Goal: Task Accomplishment & Management: Complete application form

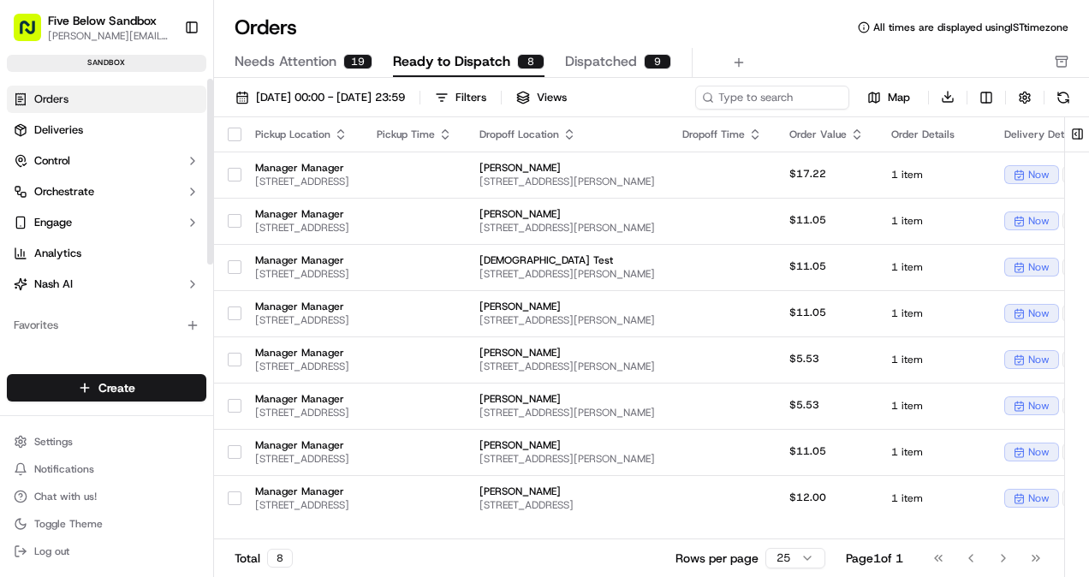
scroll to position [145, 0]
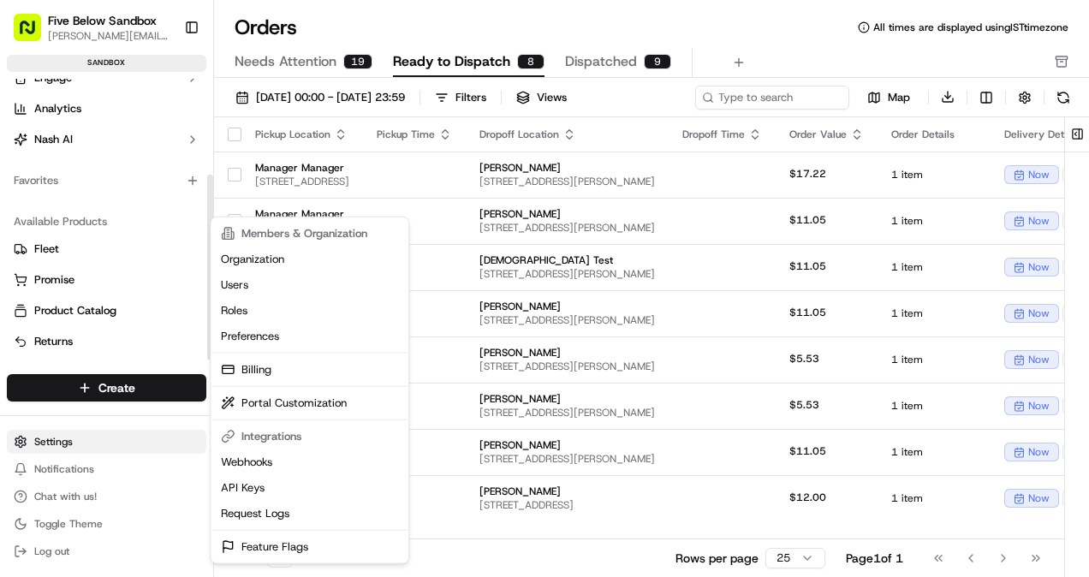
click at [52, 433] on html "Five Below Sandbox [PERSON_NAME][EMAIL_ADDRESS][DOMAIN_NAME] Toggle Sidebar san…" at bounding box center [544, 288] width 1089 height 577
click at [270, 282] on link "Users" at bounding box center [309, 285] width 191 height 26
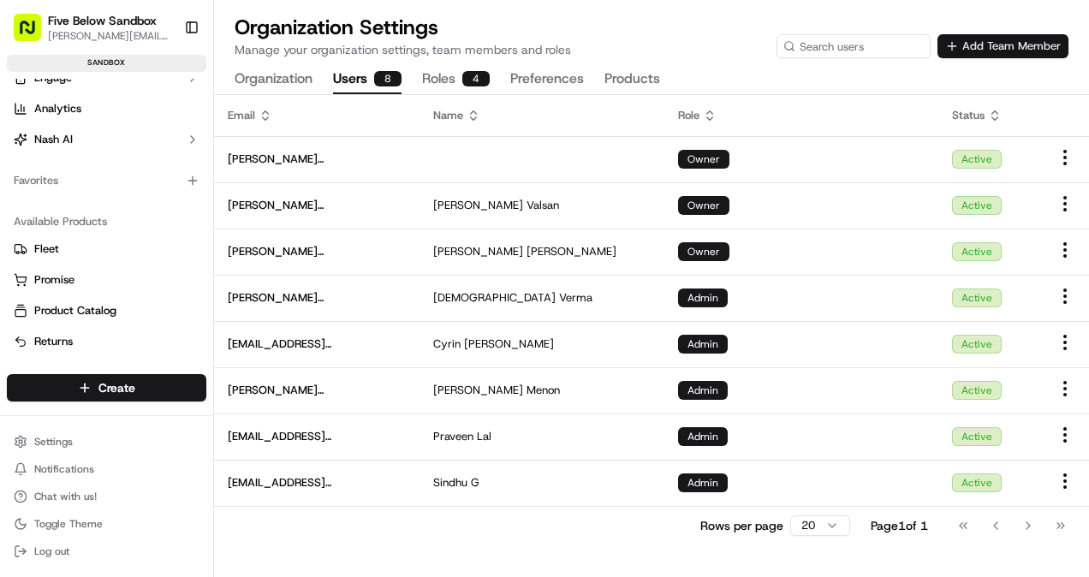
click at [995, 51] on button "Add Team Member" at bounding box center [1002, 46] width 131 height 24
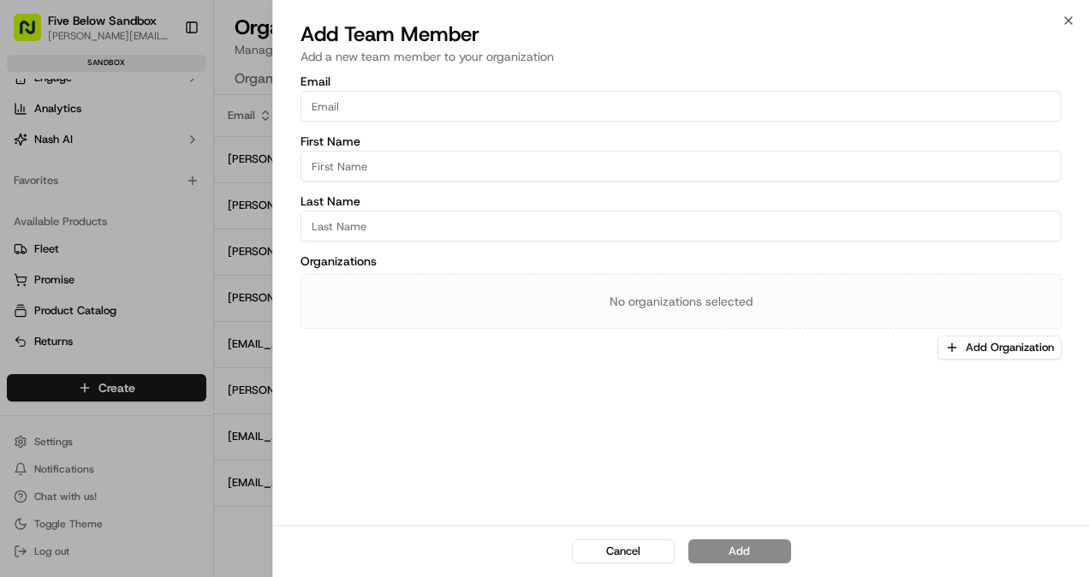
click at [626, 109] on input "Email" at bounding box center [680, 106] width 761 height 31
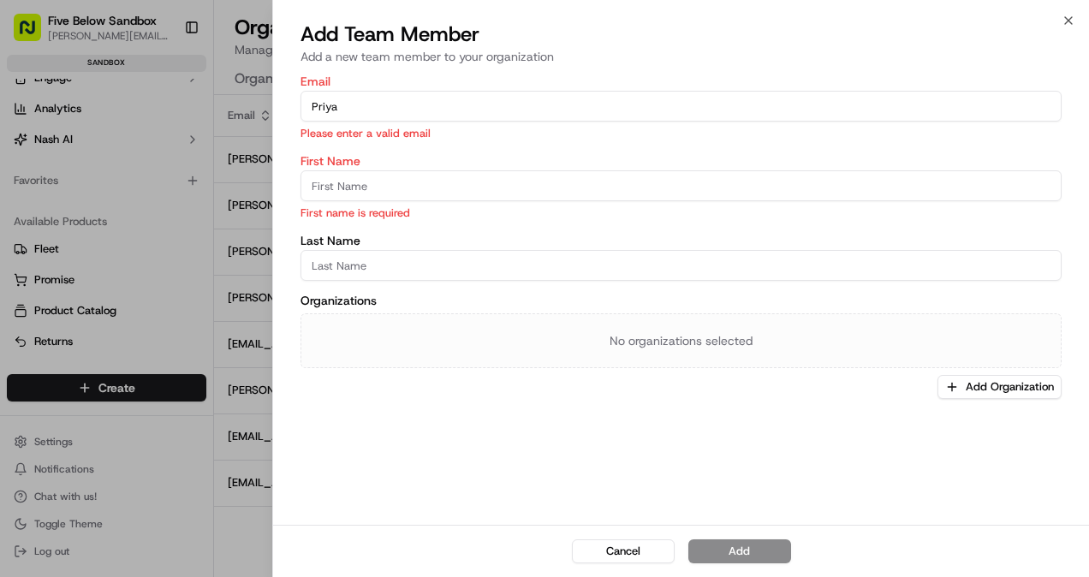
paste input ".[EMAIL_ADDRESS][DOMAIN_NAME]"
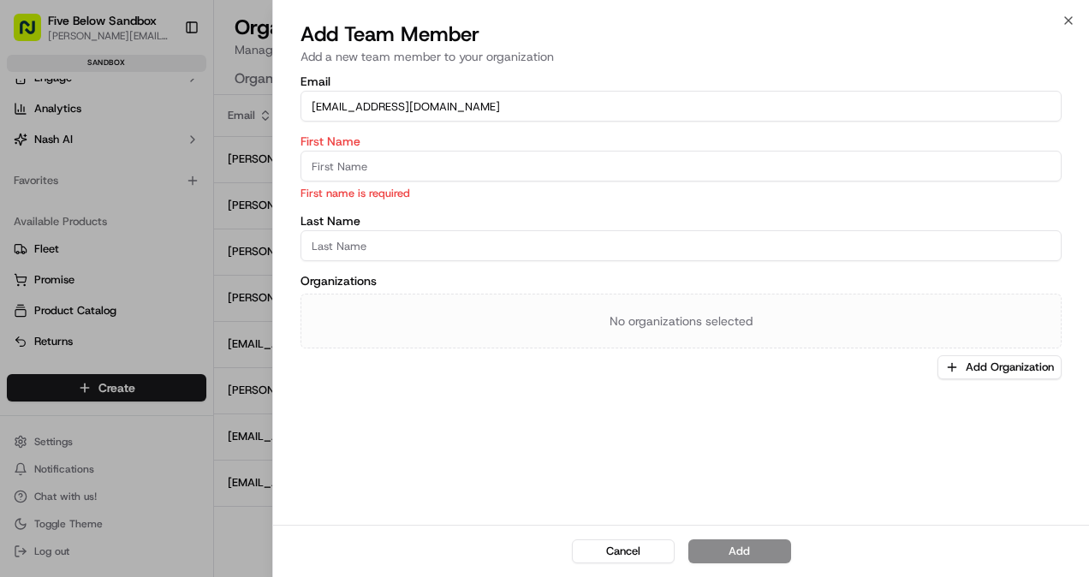
type input "[EMAIL_ADDRESS][DOMAIN_NAME]"
click at [461, 171] on input "First Name" at bounding box center [680, 166] width 761 height 31
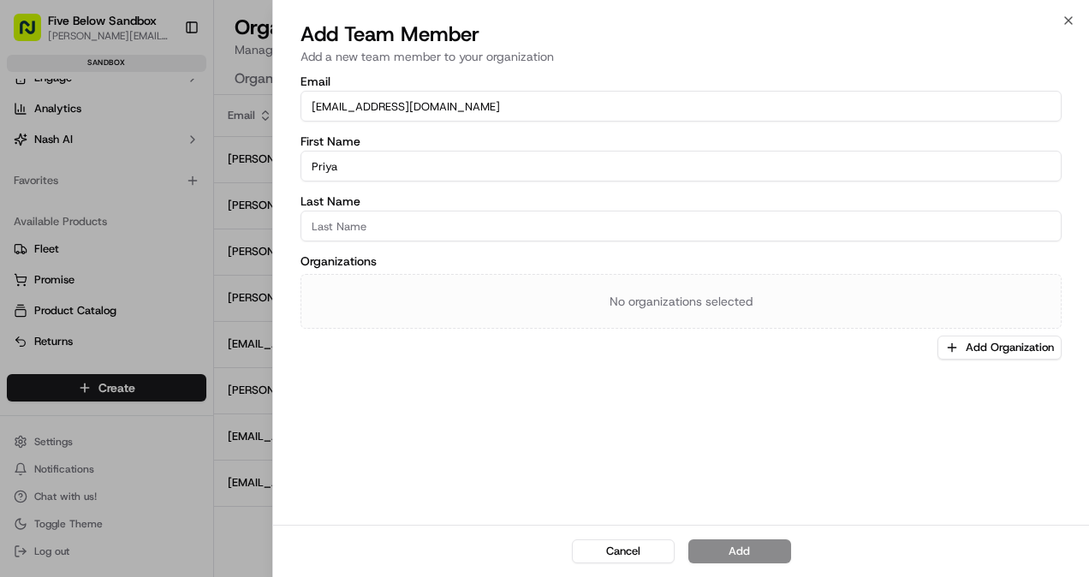
type input "Priya"
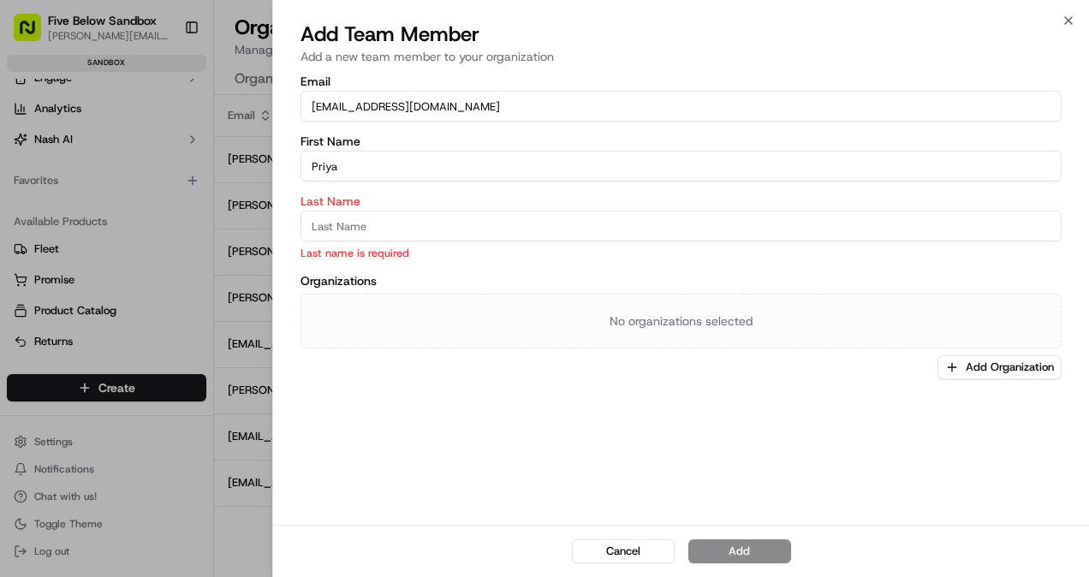
type input "T"
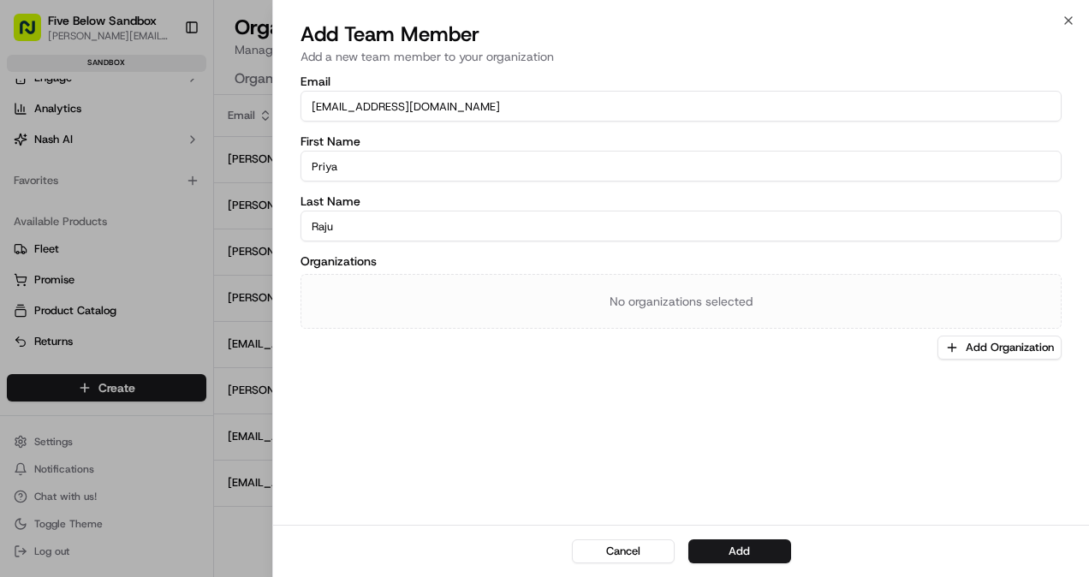
type input "Raju"
click at [956, 340] on button "Add Organization" at bounding box center [999, 348] width 124 height 24
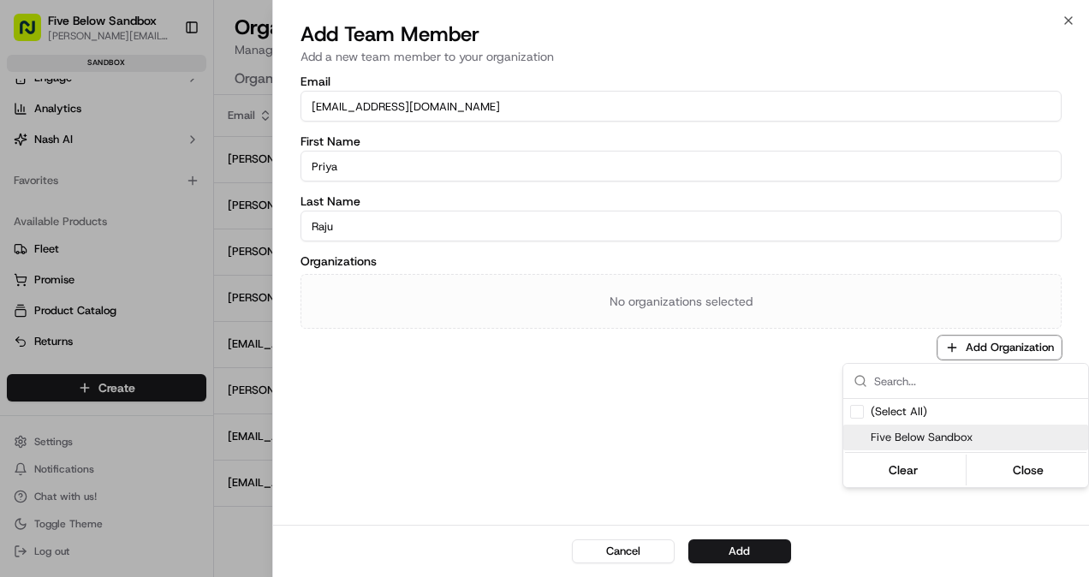
click at [907, 444] on div "Five Below Sandbox" at bounding box center [965, 438] width 245 height 26
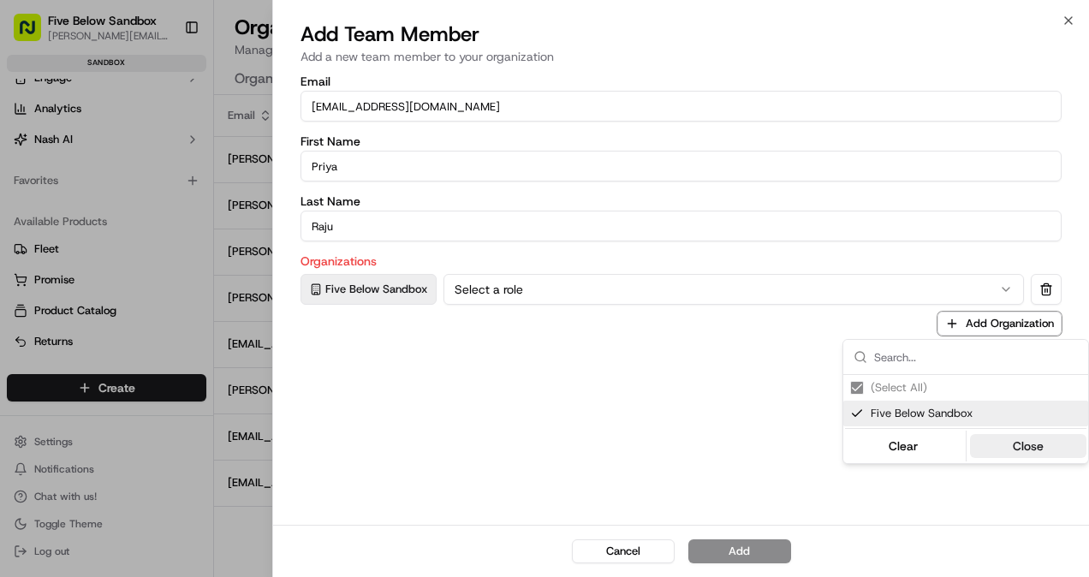
click at [1017, 449] on button "Close" at bounding box center [1028, 446] width 117 height 24
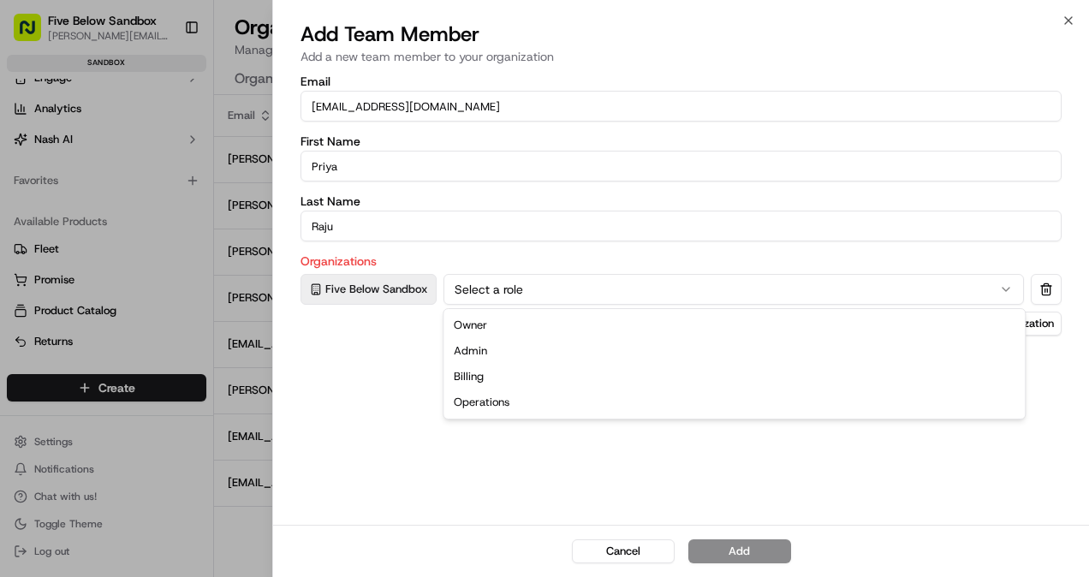
click at [690, 277] on button "Select a role" at bounding box center [733, 289] width 580 height 31
click at [558, 293] on button "Owner" at bounding box center [733, 289] width 580 height 31
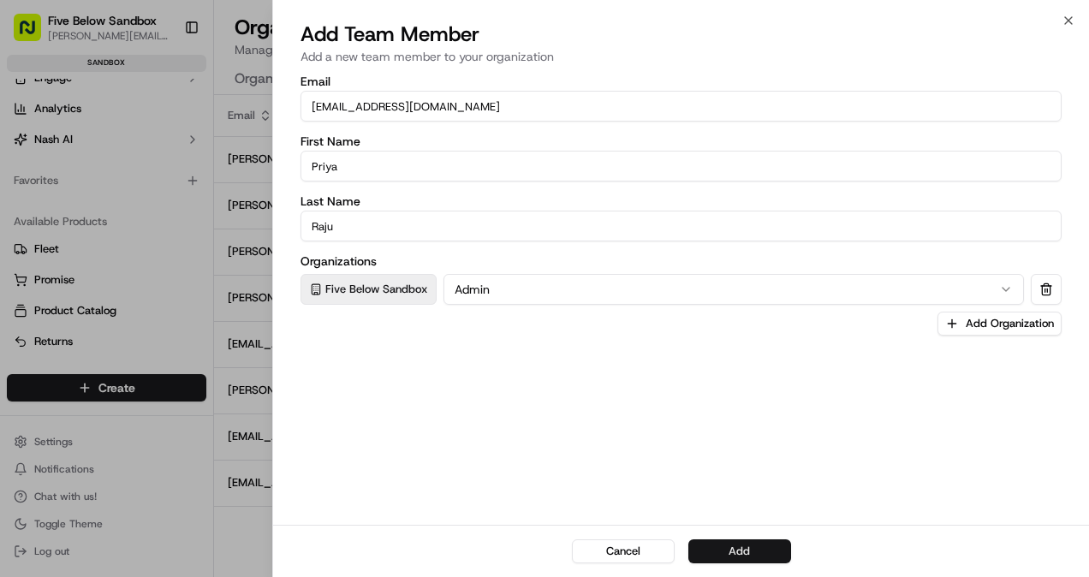
click at [711, 552] on button "Add" at bounding box center [739, 551] width 103 height 24
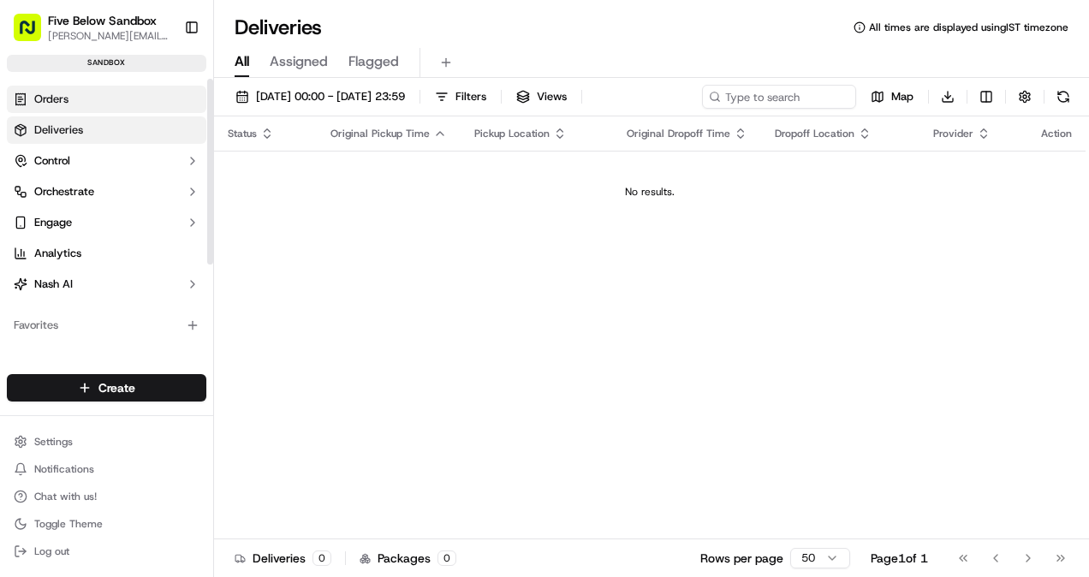
click at [128, 104] on link "Orders" at bounding box center [106, 99] width 199 height 27
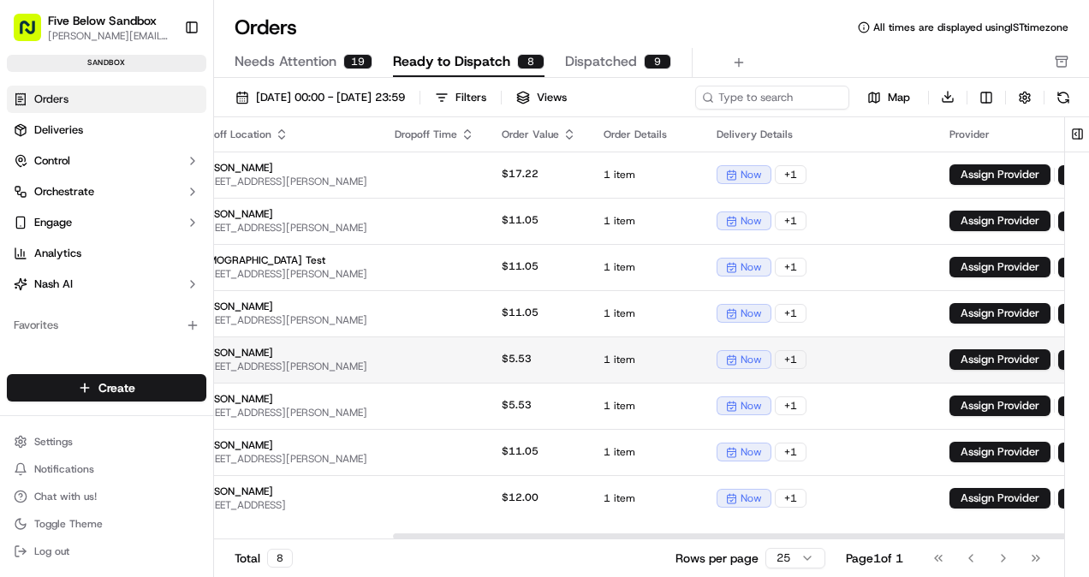
scroll to position [0, 314]
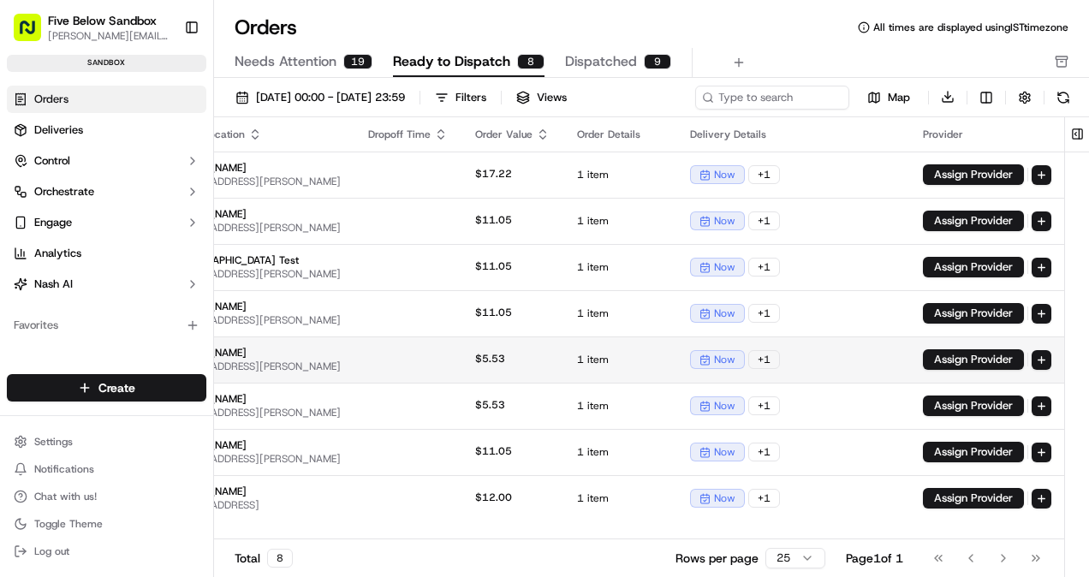
click at [341, 371] on span "[STREET_ADDRESS][PERSON_NAME]" at bounding box center [252, 367] width 175 height 14
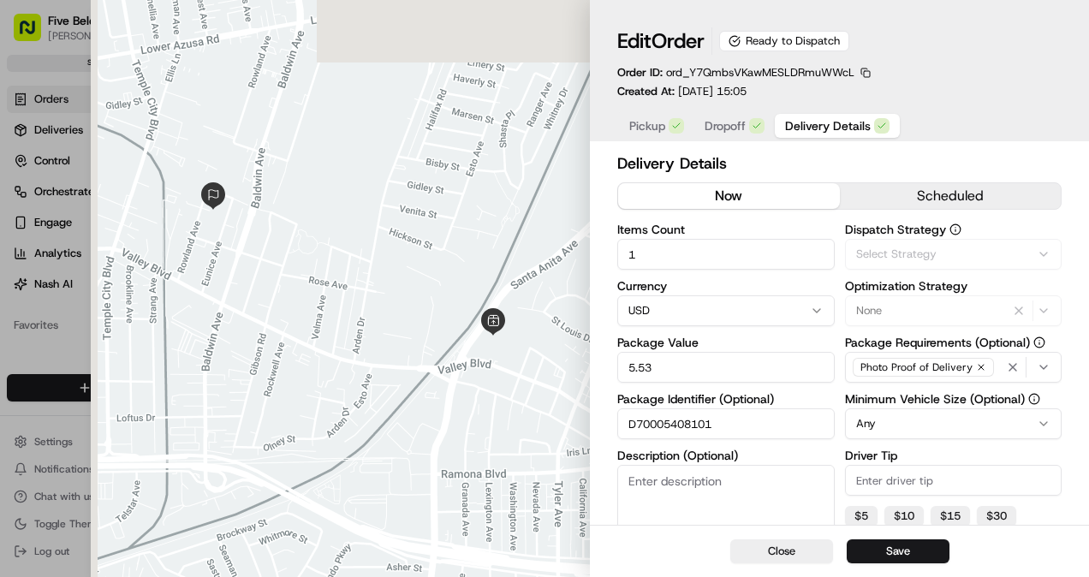
click at [822, 125] on span "Delivery Details" at bounding box center [828, 125] width 86 height 17
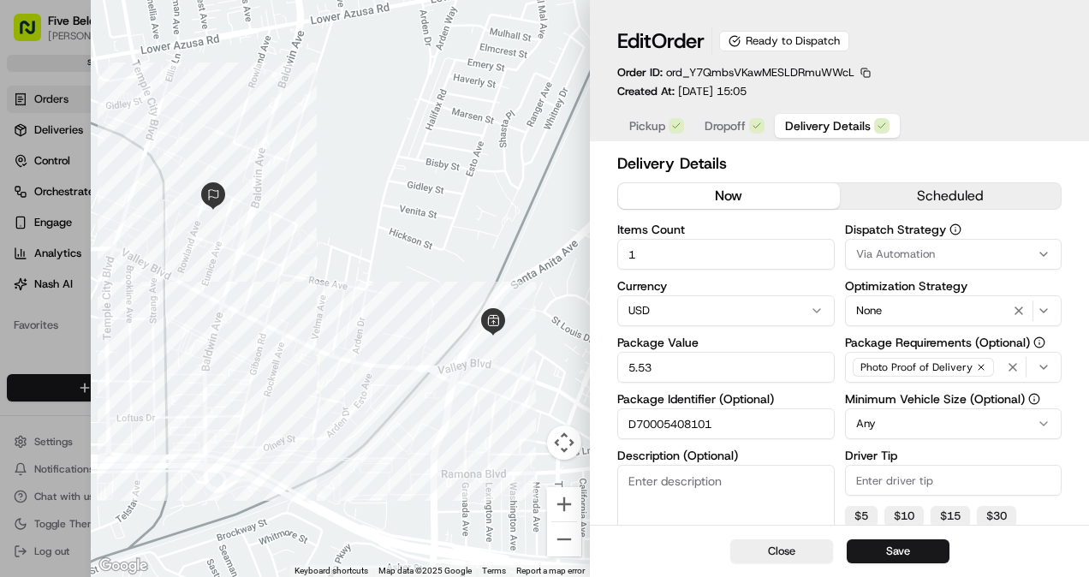
click at [703, 428] on input "D70005408101" at bounding box center [725, 423] width 217 height 31
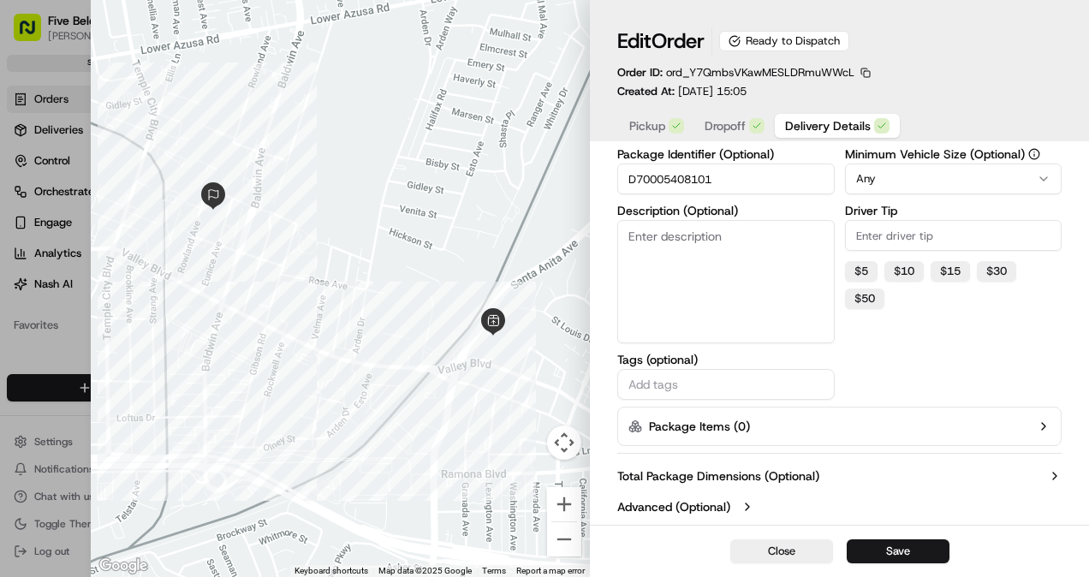
scroll to position [245, 0]
click at [646, 175] on input "D70005408101" at bounding box center [725, 178] width 217 height 31
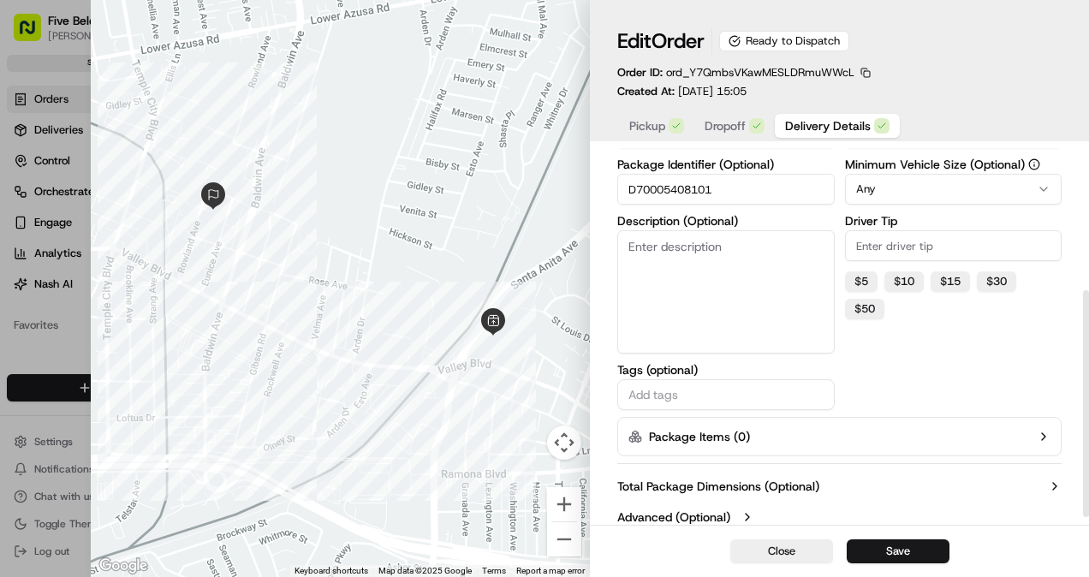
click at [704, 513] on label "Advanced (Optional)" at bounding box center [673, 516] width 113 height 17
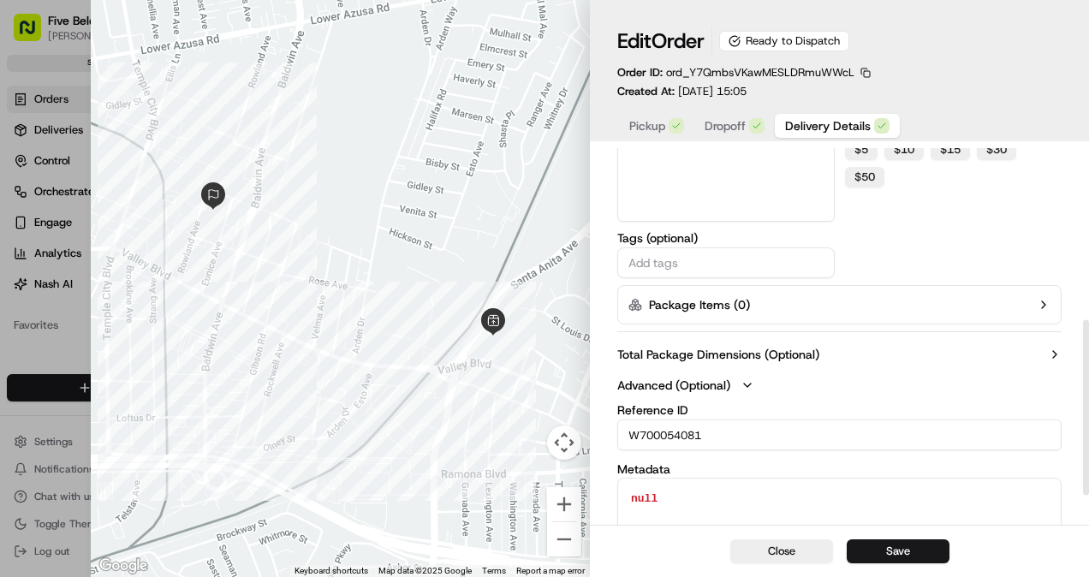
scroll to position [370, 0]
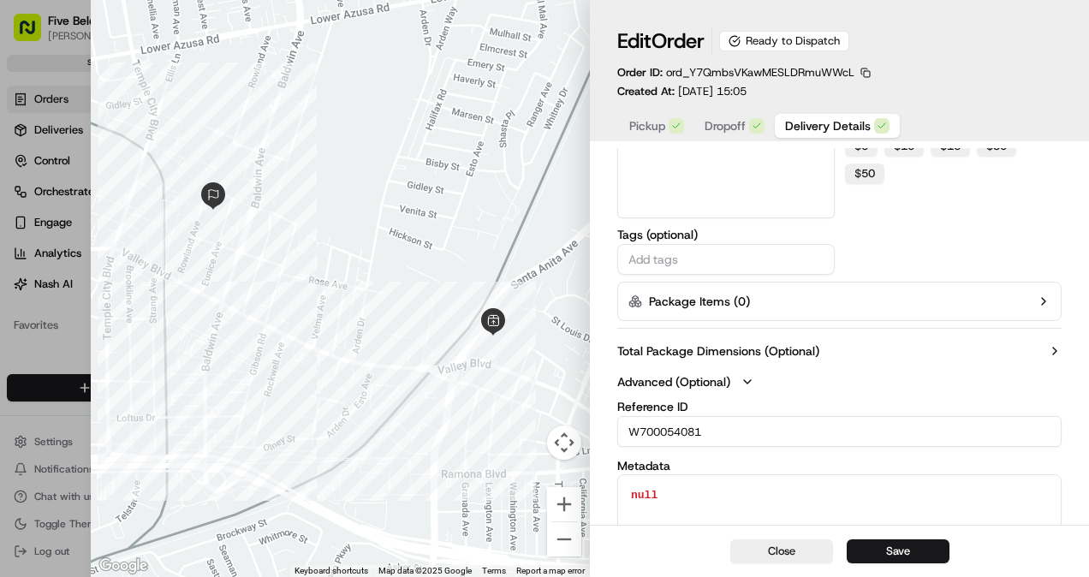
click at [663, 435] on input "W700054081" at bounding box center [839, 431] width 444 height 31
